Goal: Information Seeking & Learning: Learn about a topic

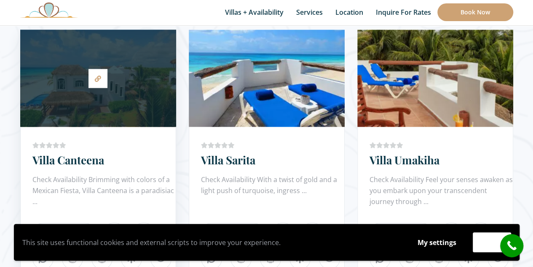
scroll to position [506, 0]
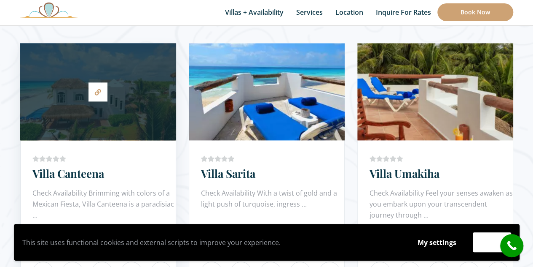
click at [107, 112] on div at bounding box center [98, 91] width 156 height 89
click at [96, 91] on icon at bounding box center [98, 92] width 6 height 6
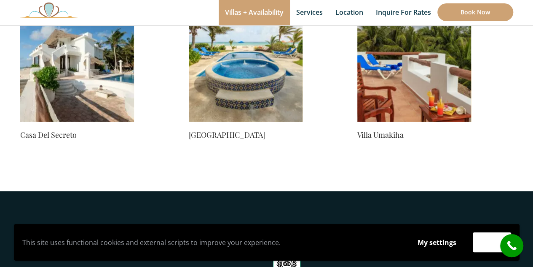
scroll to position [645, 0]
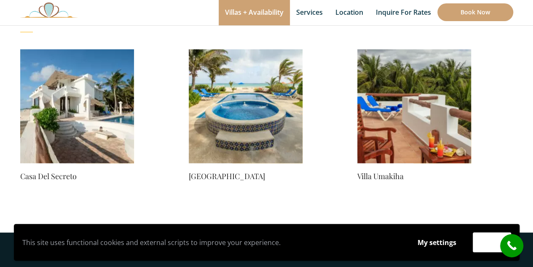
click at [258, 116] on img at bounding box center [246, 106] width 114 height 114
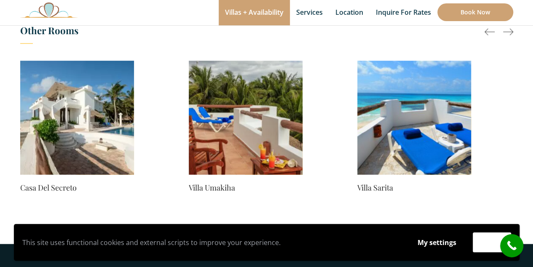
scroll to position [759, 0]
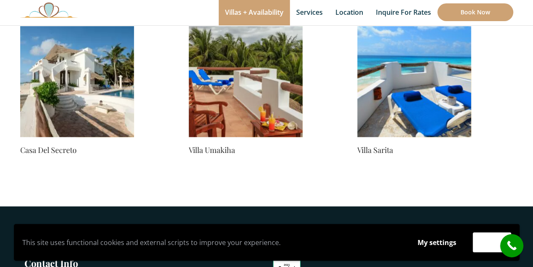
click at [402, 103] on img at bounding box center [415, 80] width 114 height 114
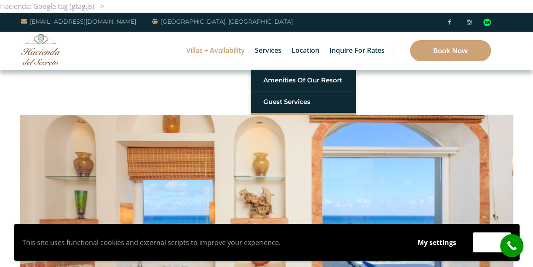
scroll to position [42, 0]
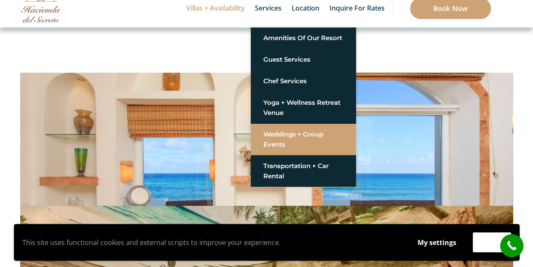
click at [270, 139] on link "Weddings + Group Events" at bounding box center [304, 139] width 80 height 25
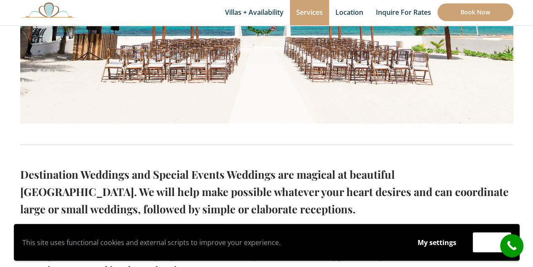
scroll to position [253, 0]
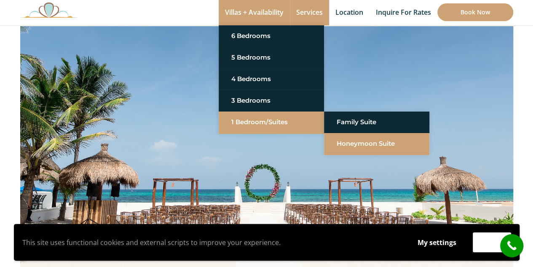
click at [355, 139] on link "Honeymoon Suite" at bounding box center [377, 143] width 80 height 15
